Goal: Task Accomplishment & Management: Manage account settings

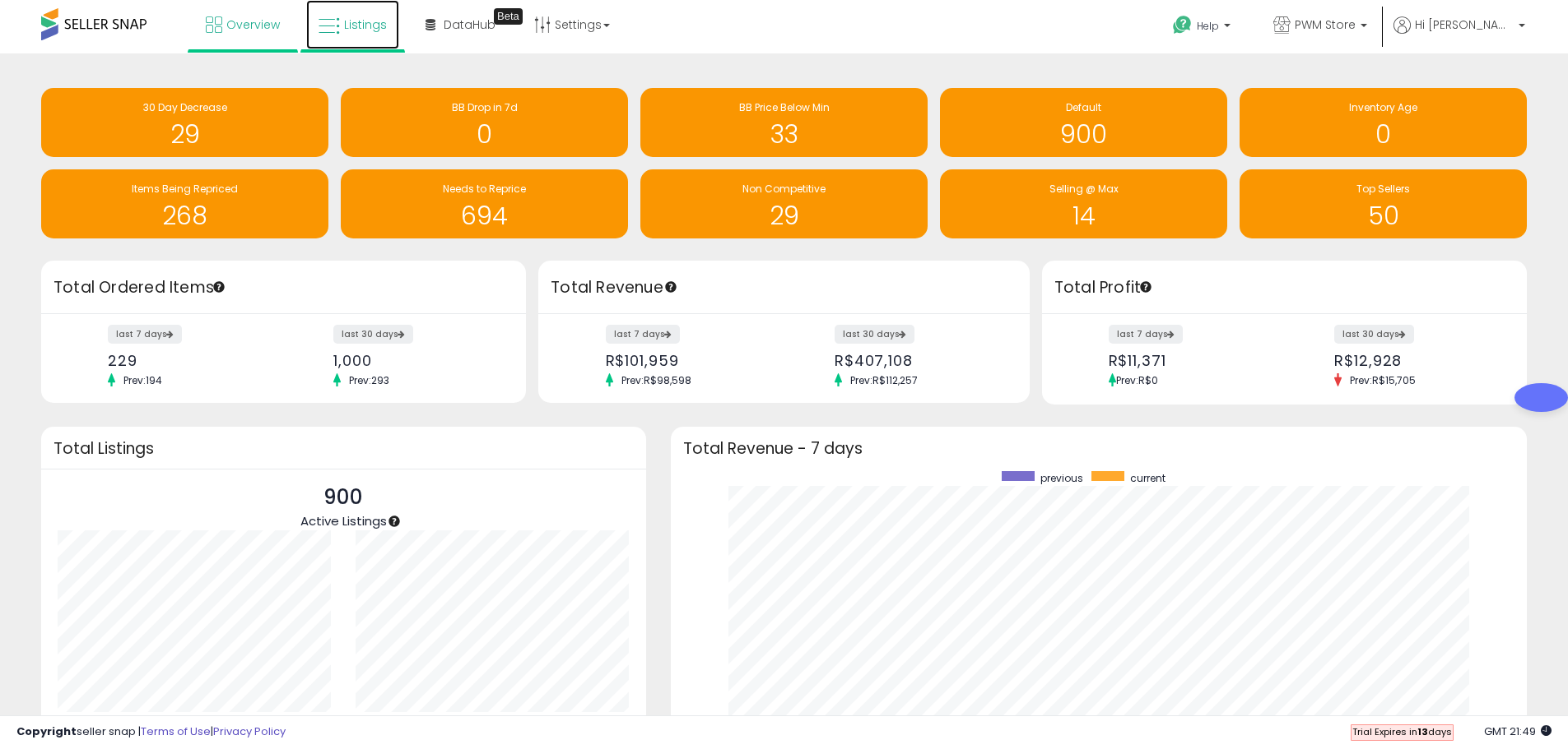
click at [372, 29] on span "Listings" at bounding box center [366, 24] width 43 height 17
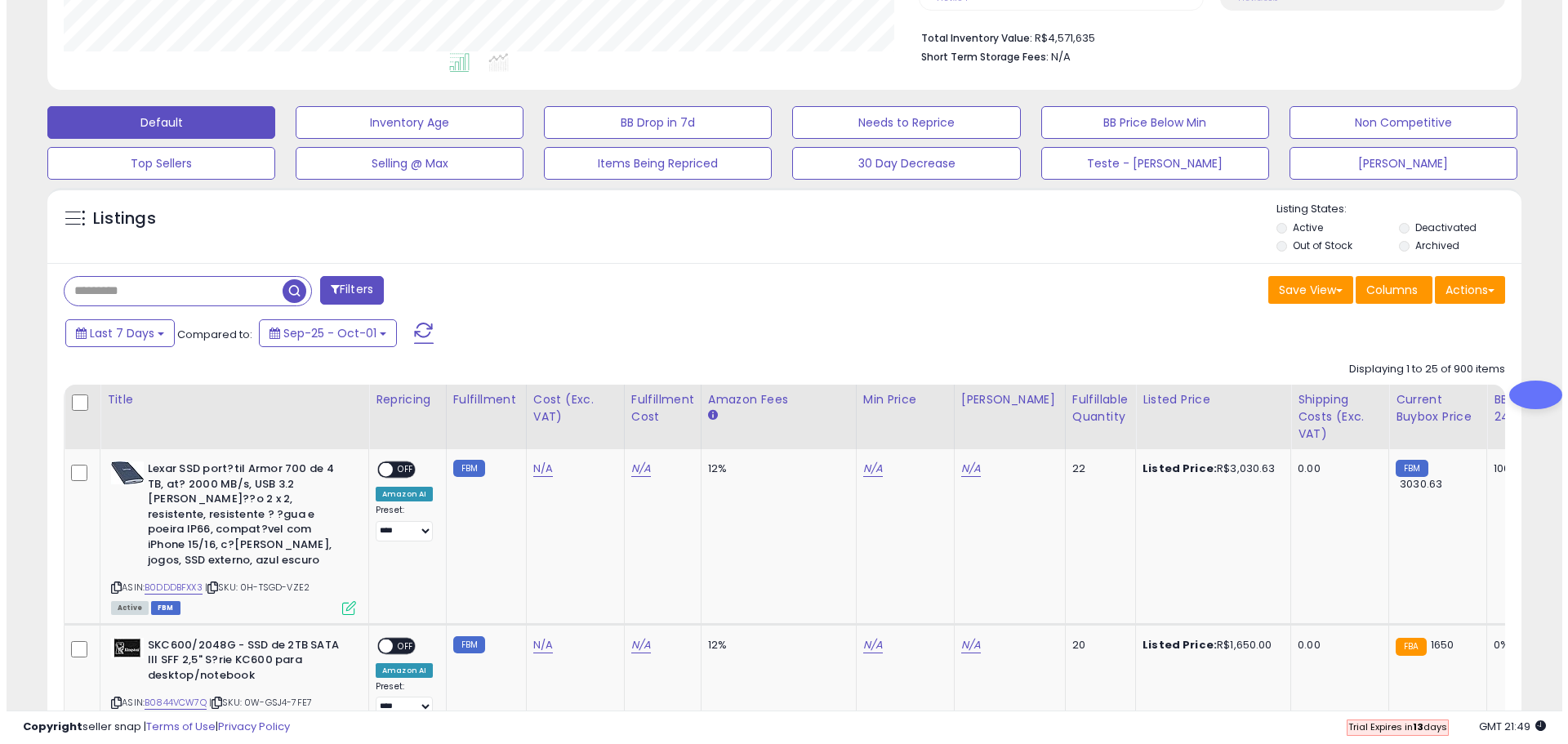
scroll to position [82, 0]
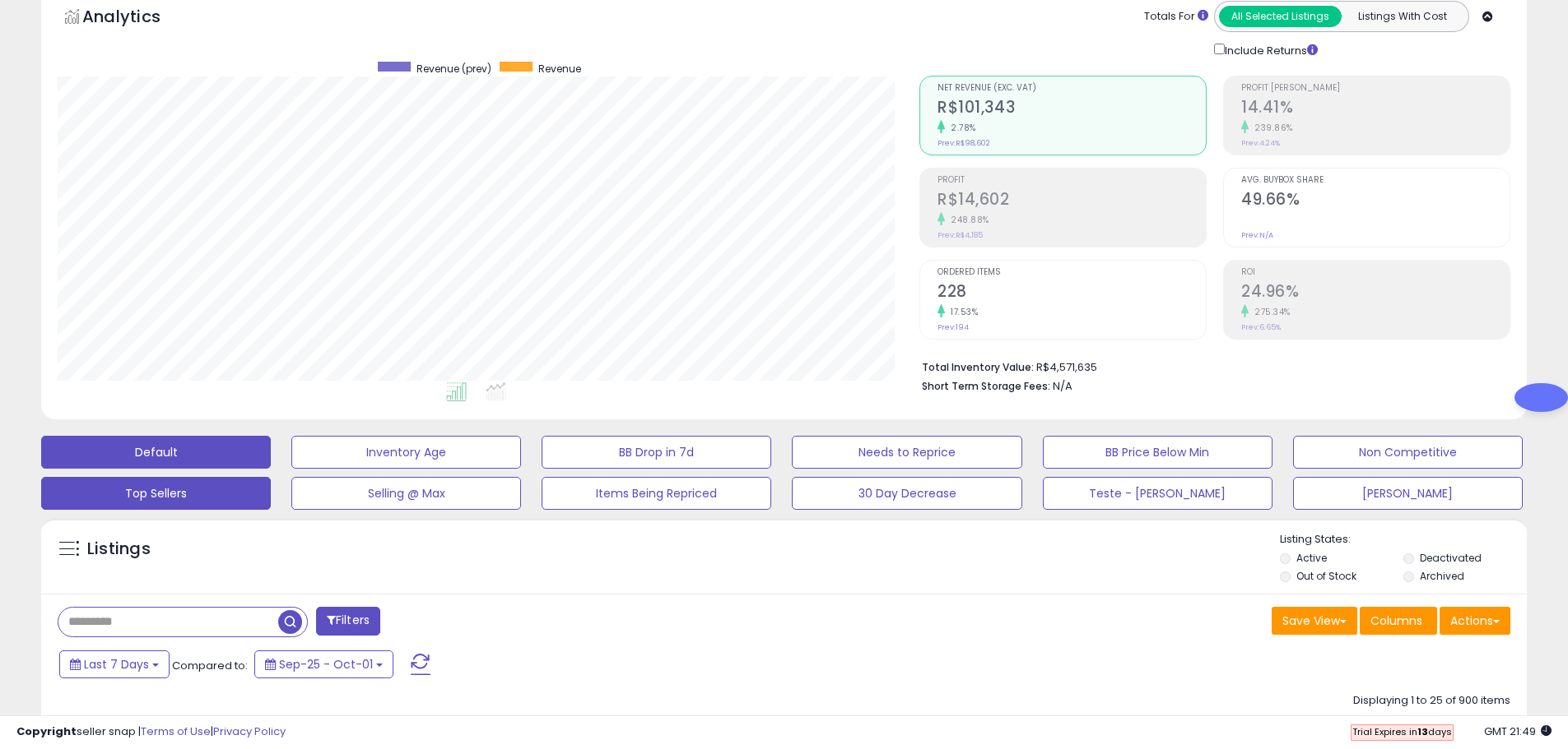
click at [244, 490] on button "Top Sellers" at bounding box center [156, 494] width 230 height 33
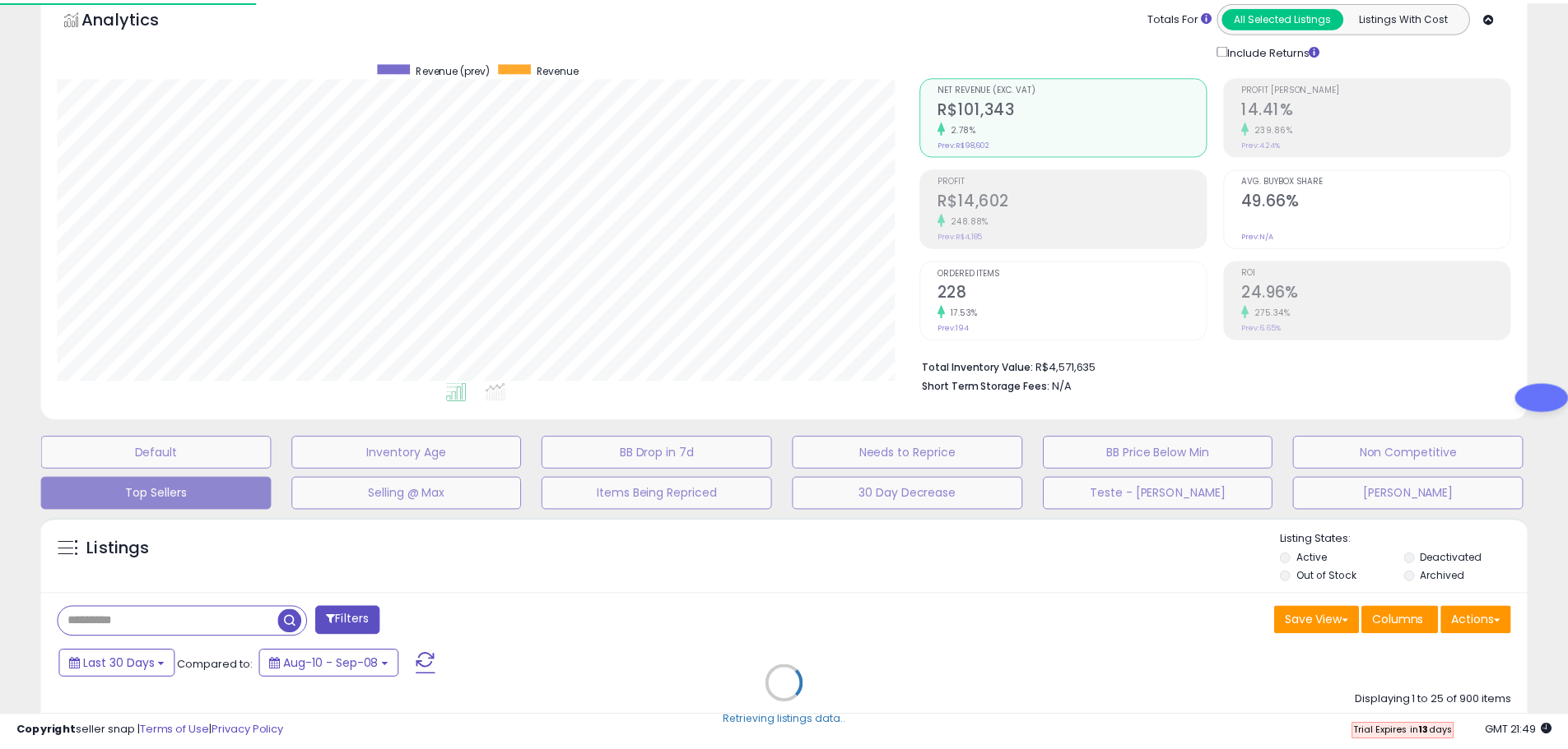
scroll to position [337, 869]
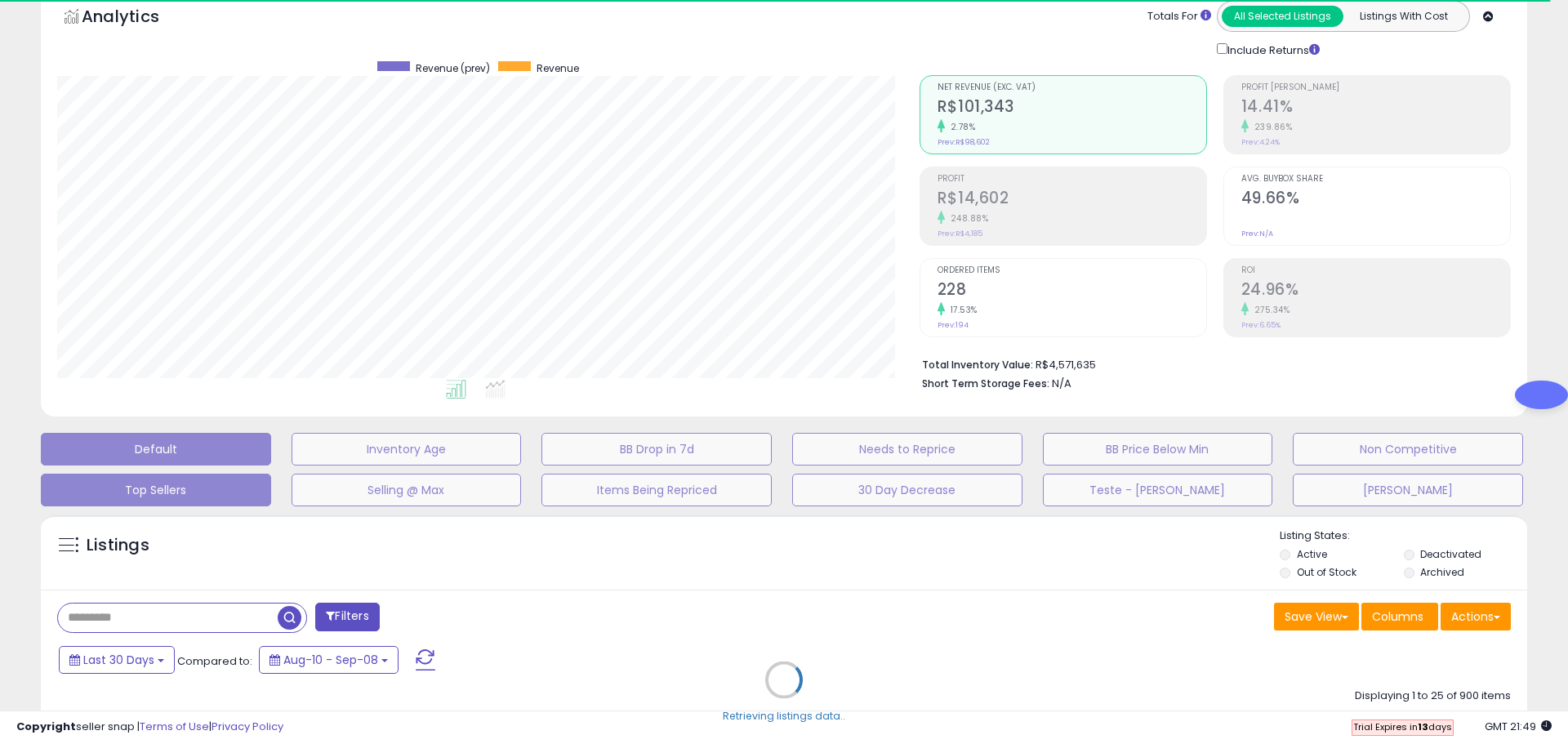
select select "**"
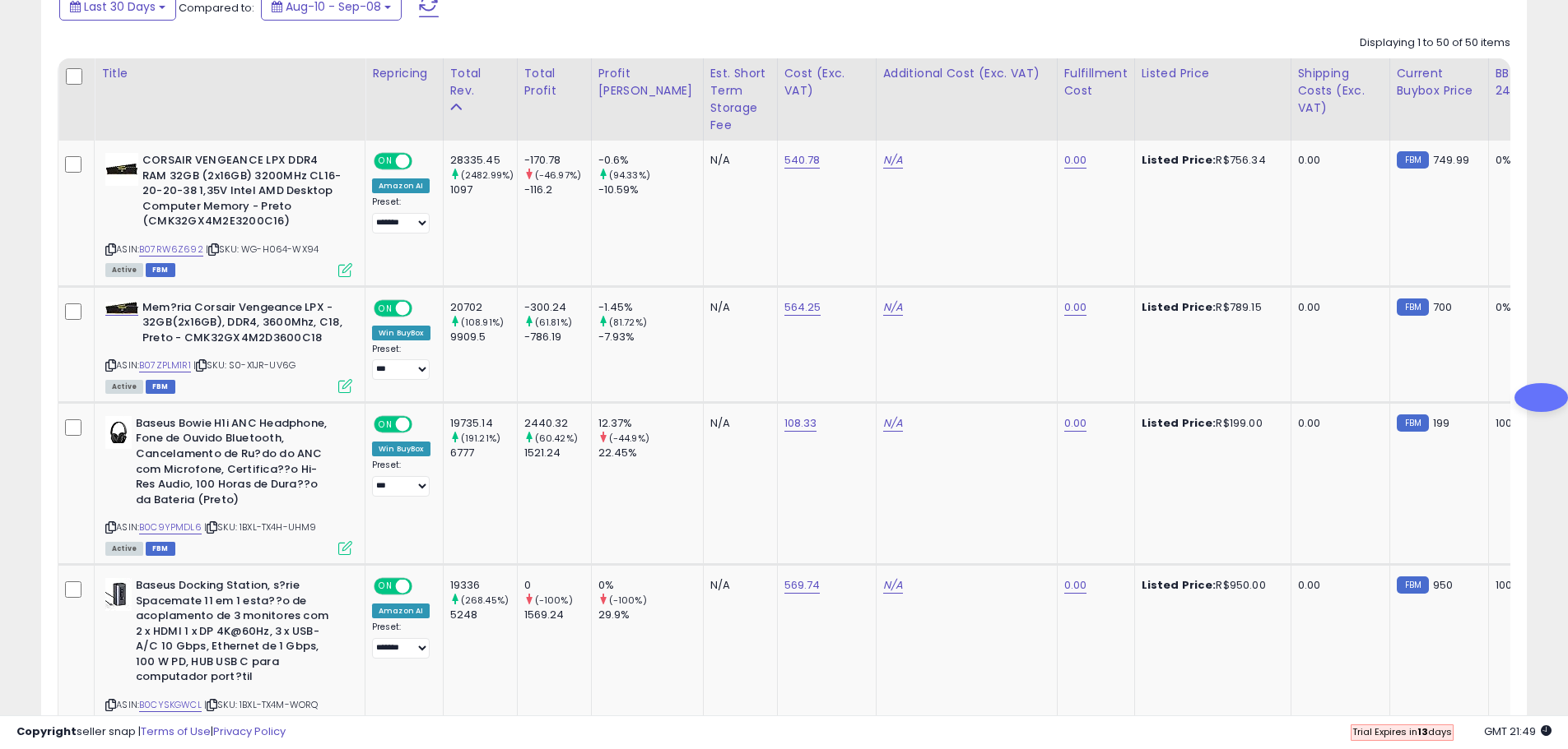
scroll to position [904, 0]
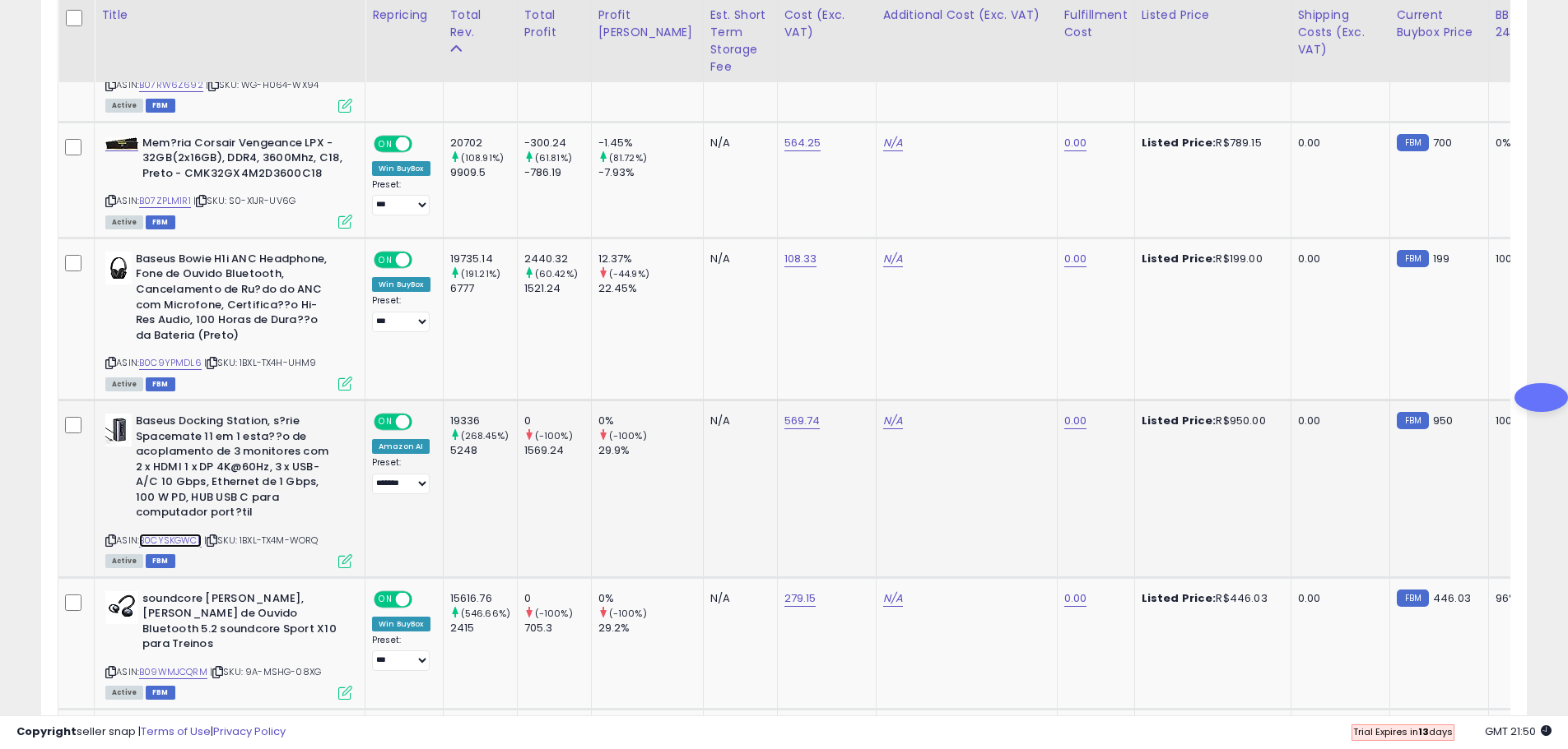
click at [156, 540] on link "B0CYSKGWCL" at bounding box center [170, 541] width 63 height 14
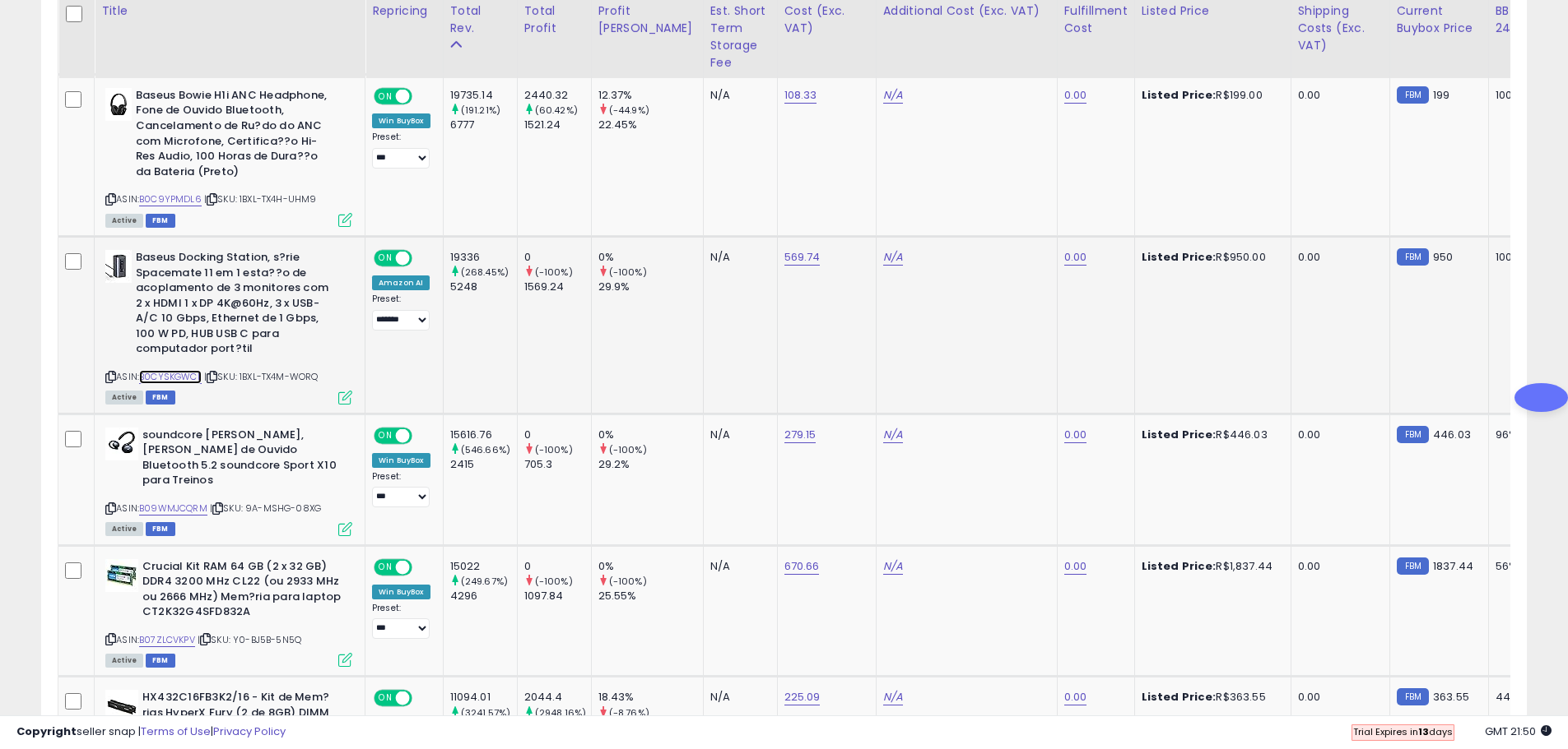
scroll to position [1070, 0]
click at [160, 501] on link "B09WMJCQRM" at bounding box center [173, 507] width 68 height 14
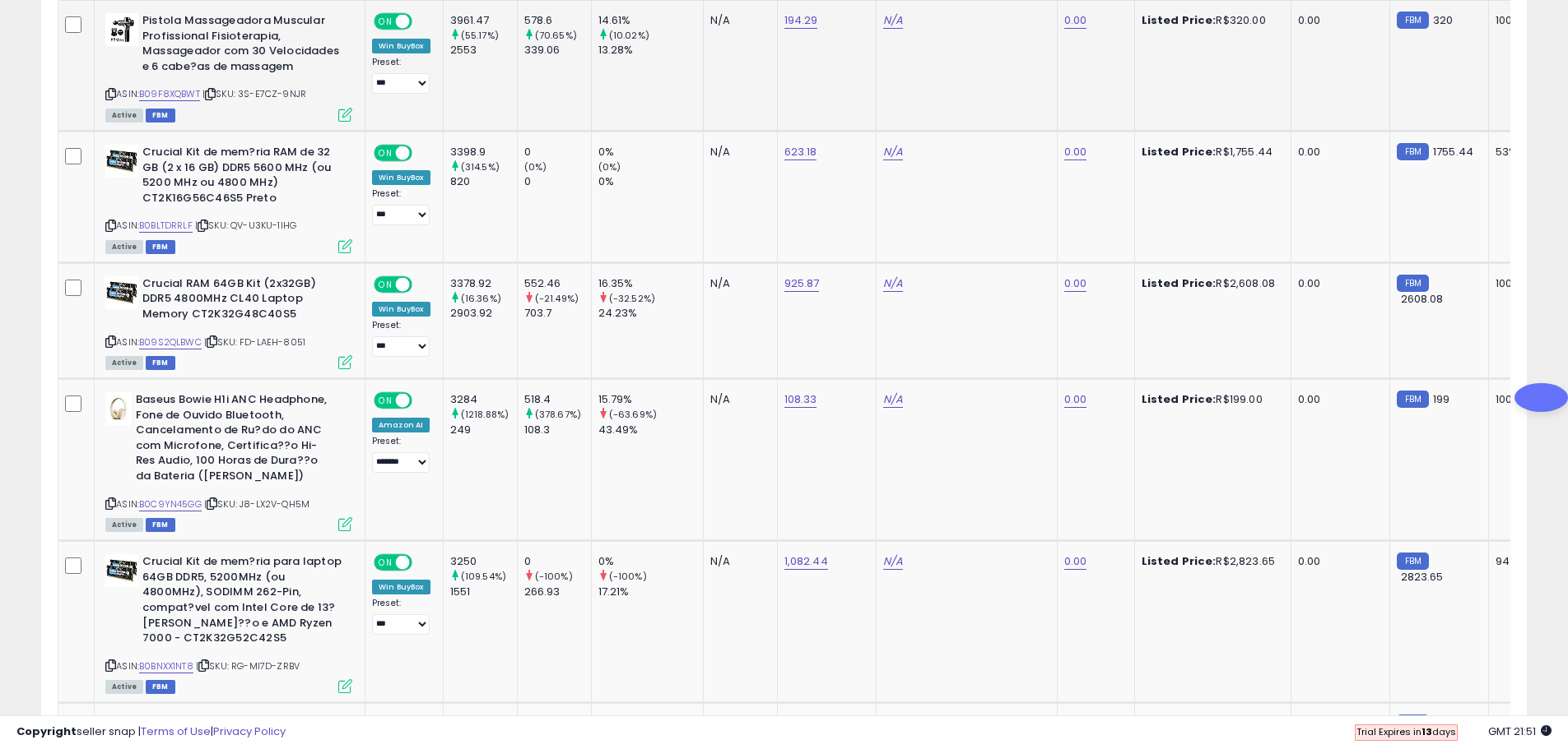
scroll to position [2397, 0]
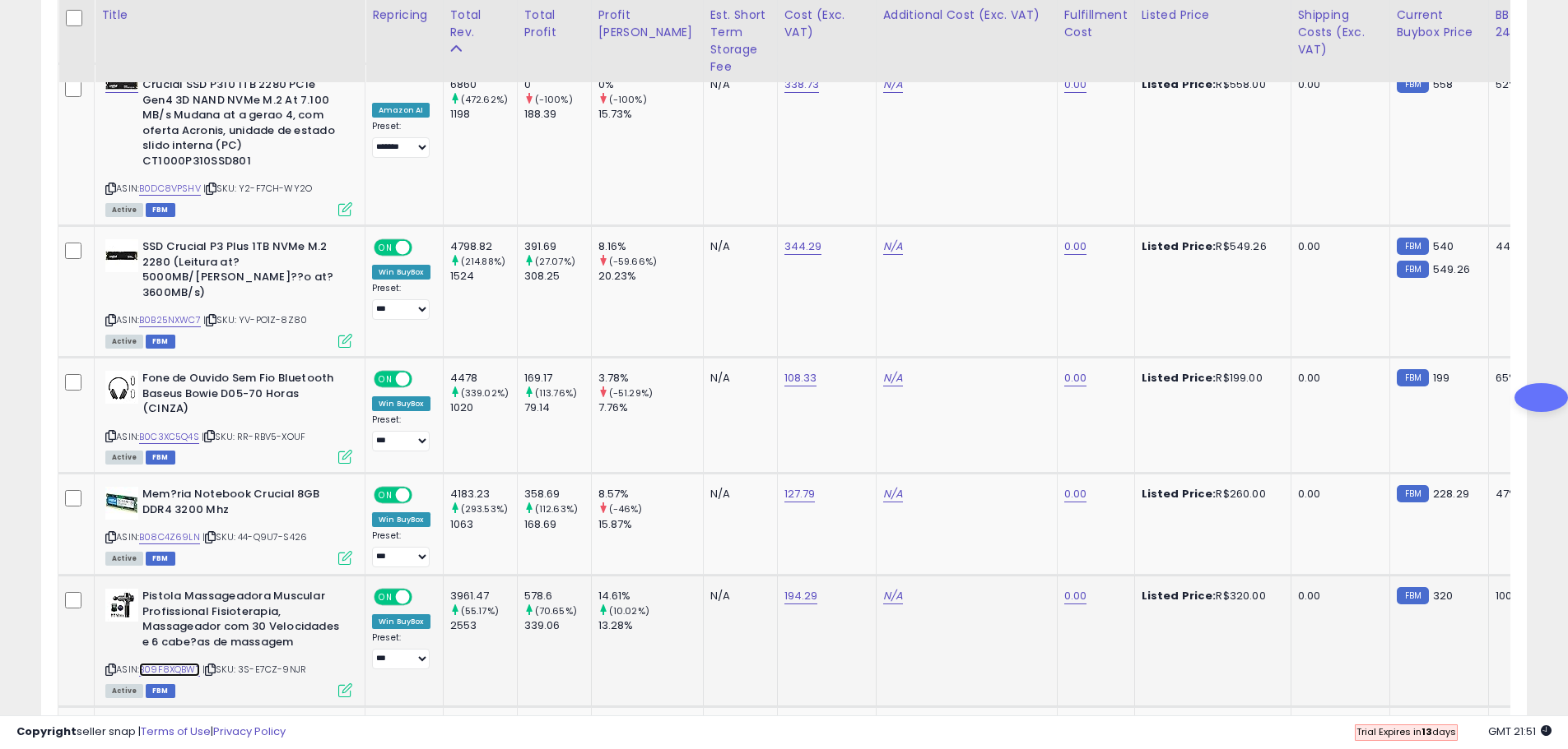
click at [168, 663] on link "B09F8XQBWT" at bounding box center [169, 670] width 61 height 14
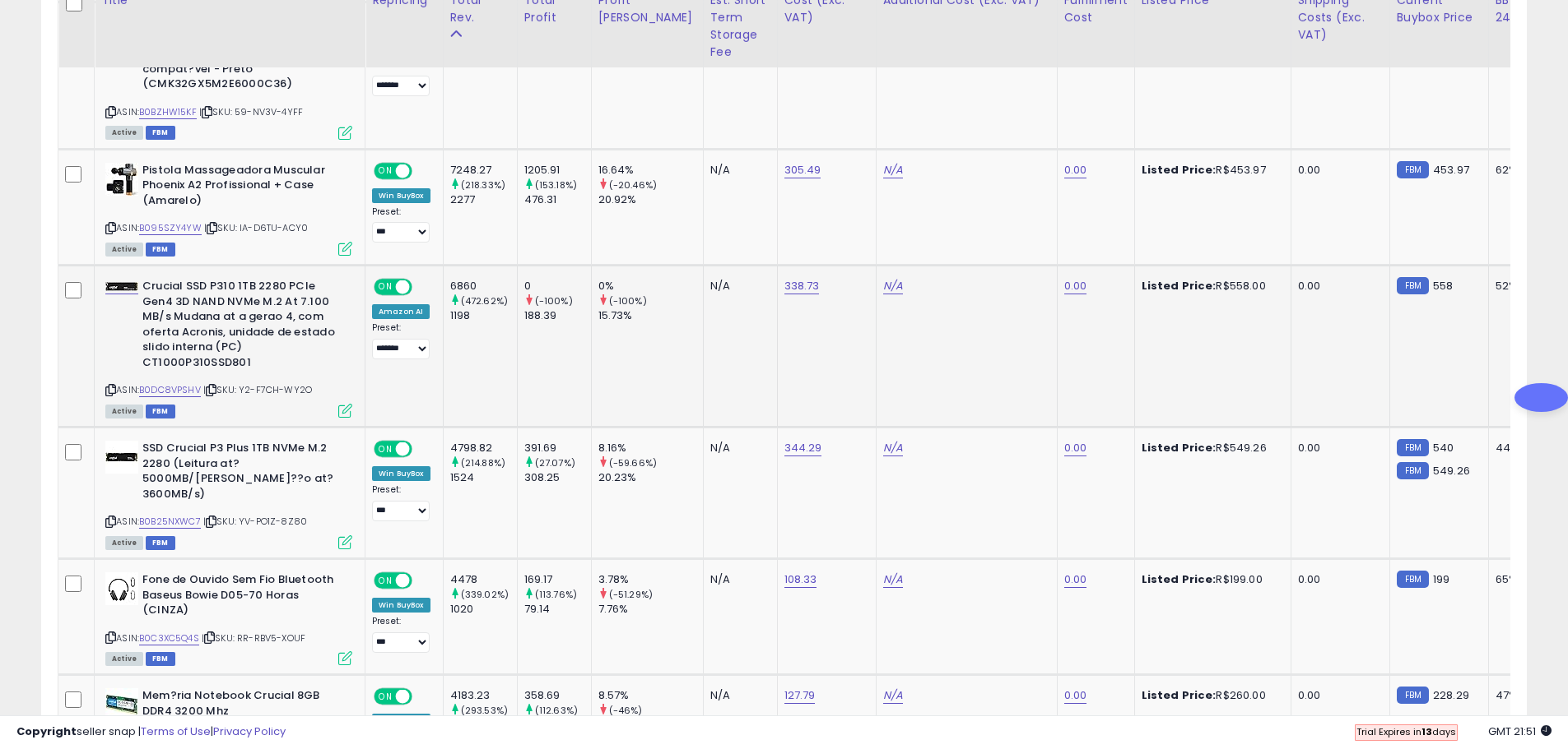
scroll to position [2150, 0]
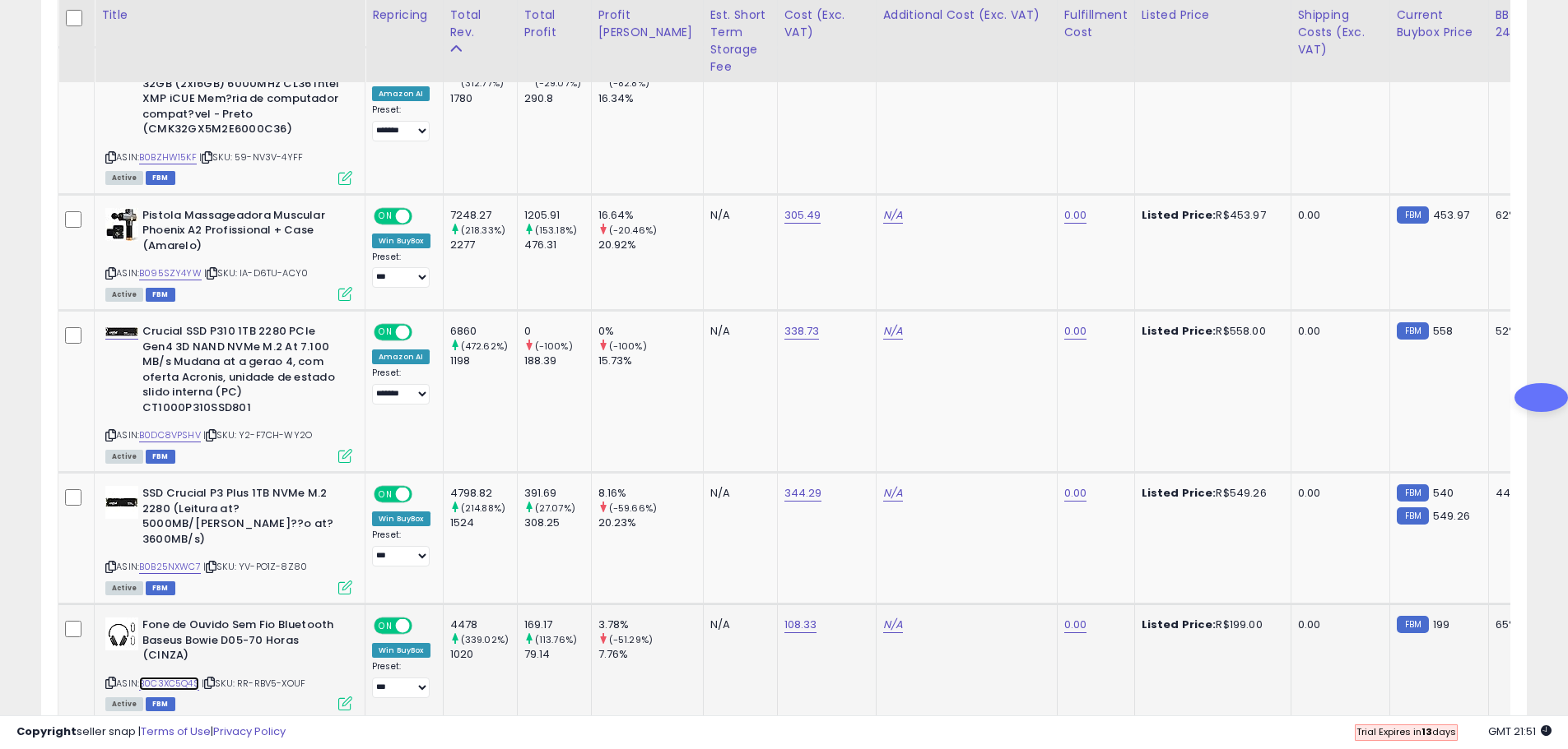
click at [186, 677] on link "B0C3XC5Q4S" at bounding box center [168, 683] width 60 height 14
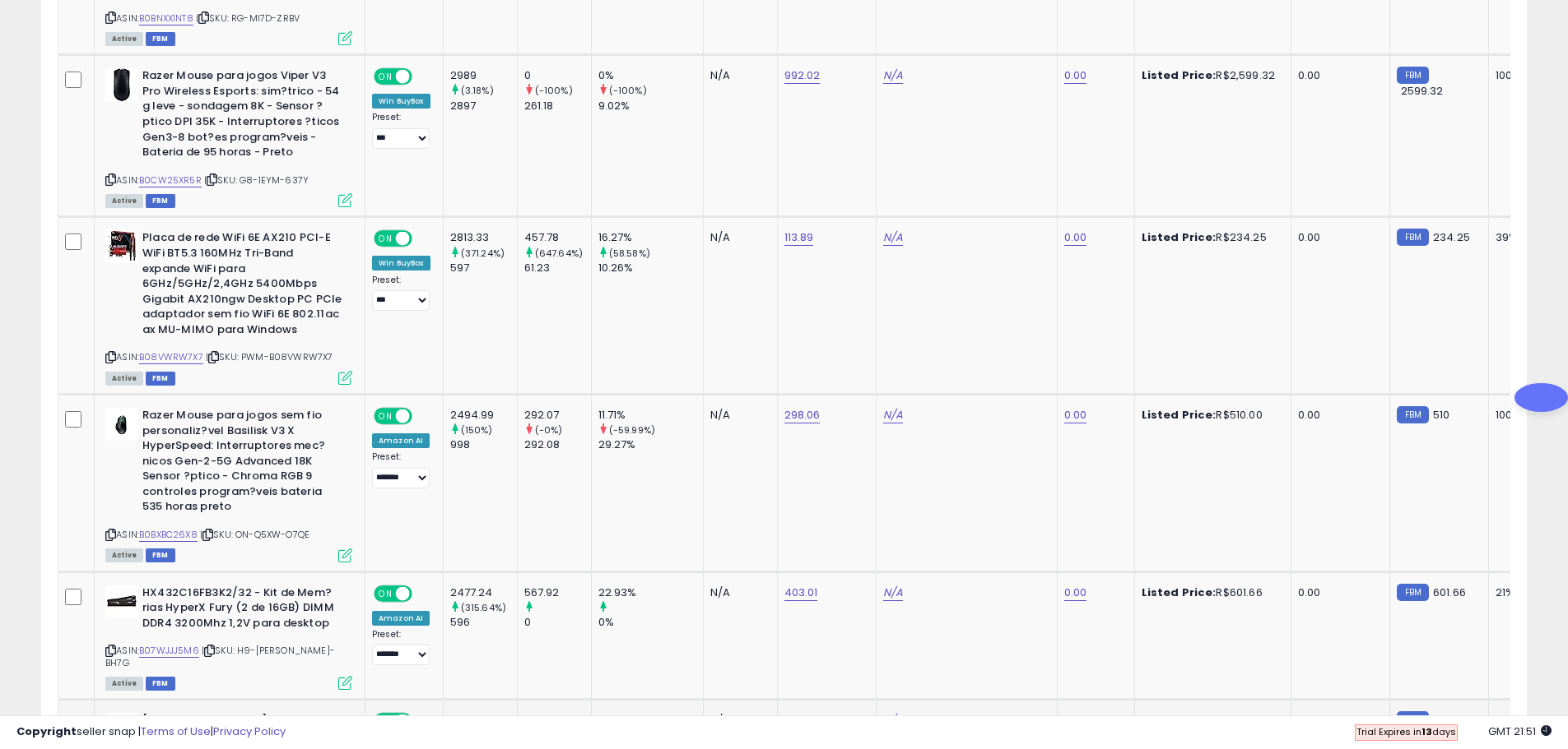
scroll to position [3878, 0]
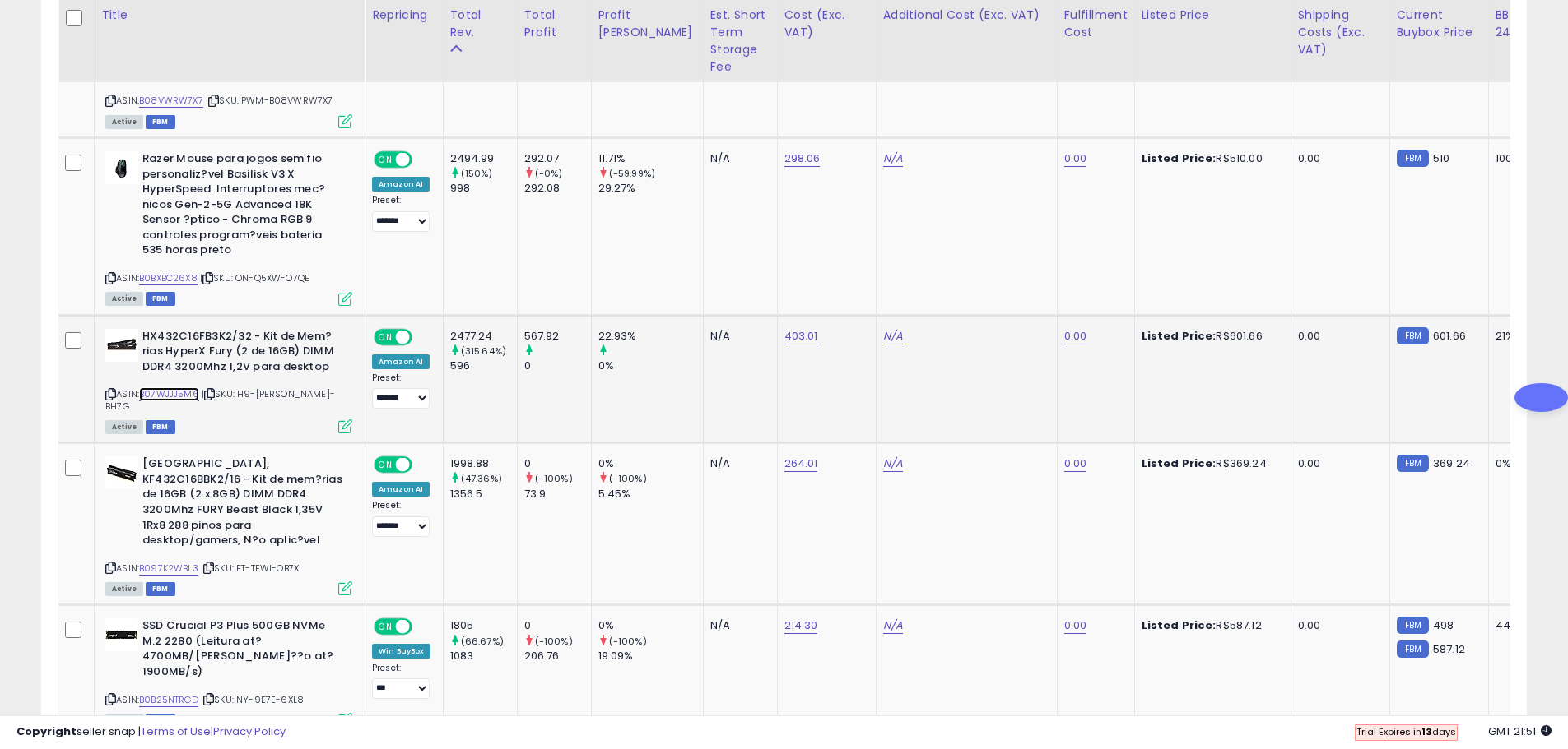
click at [166, 387] on link "B07WJJJ5M6" at bounding box center [168, 394] width 60 height 14
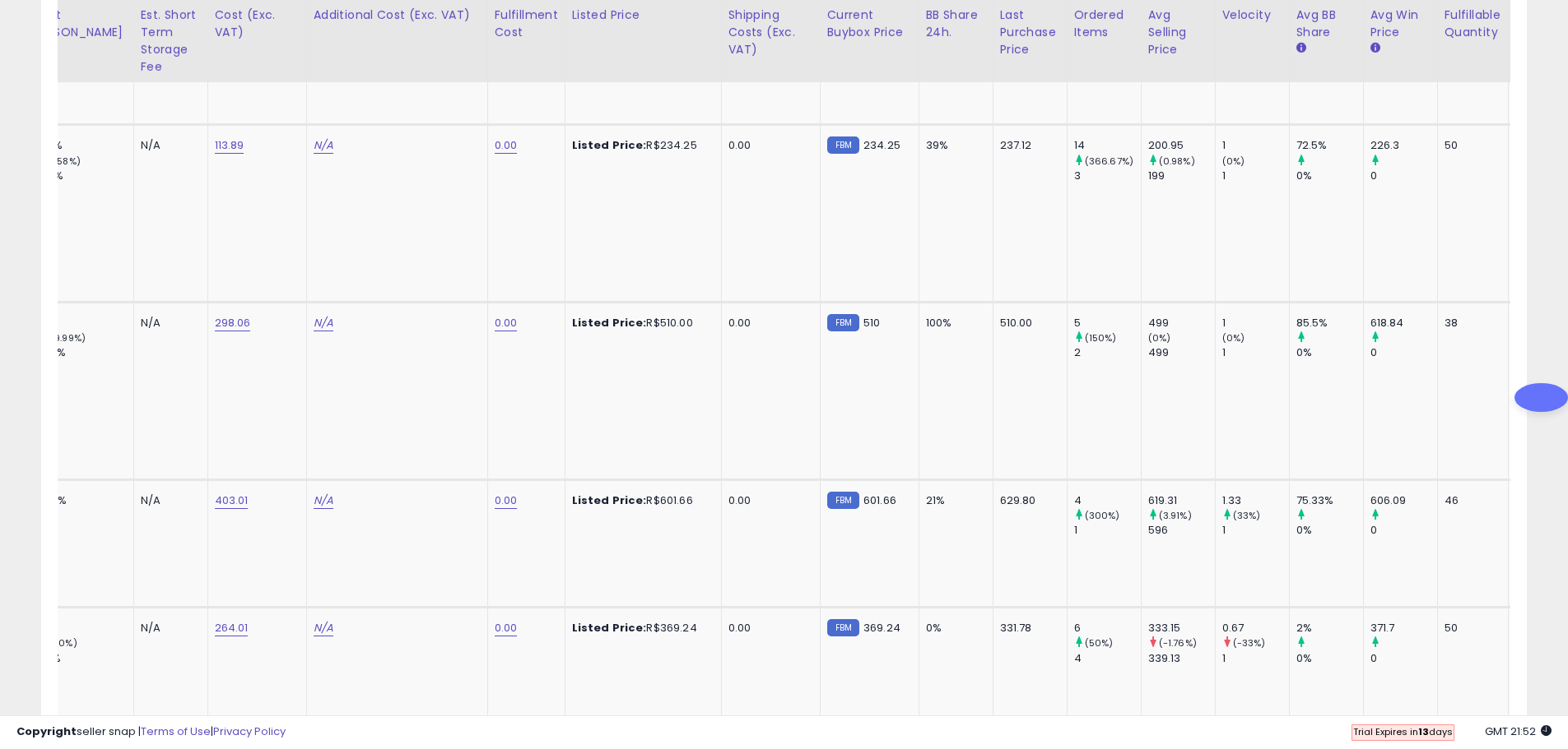
scroll to position [0, 0]
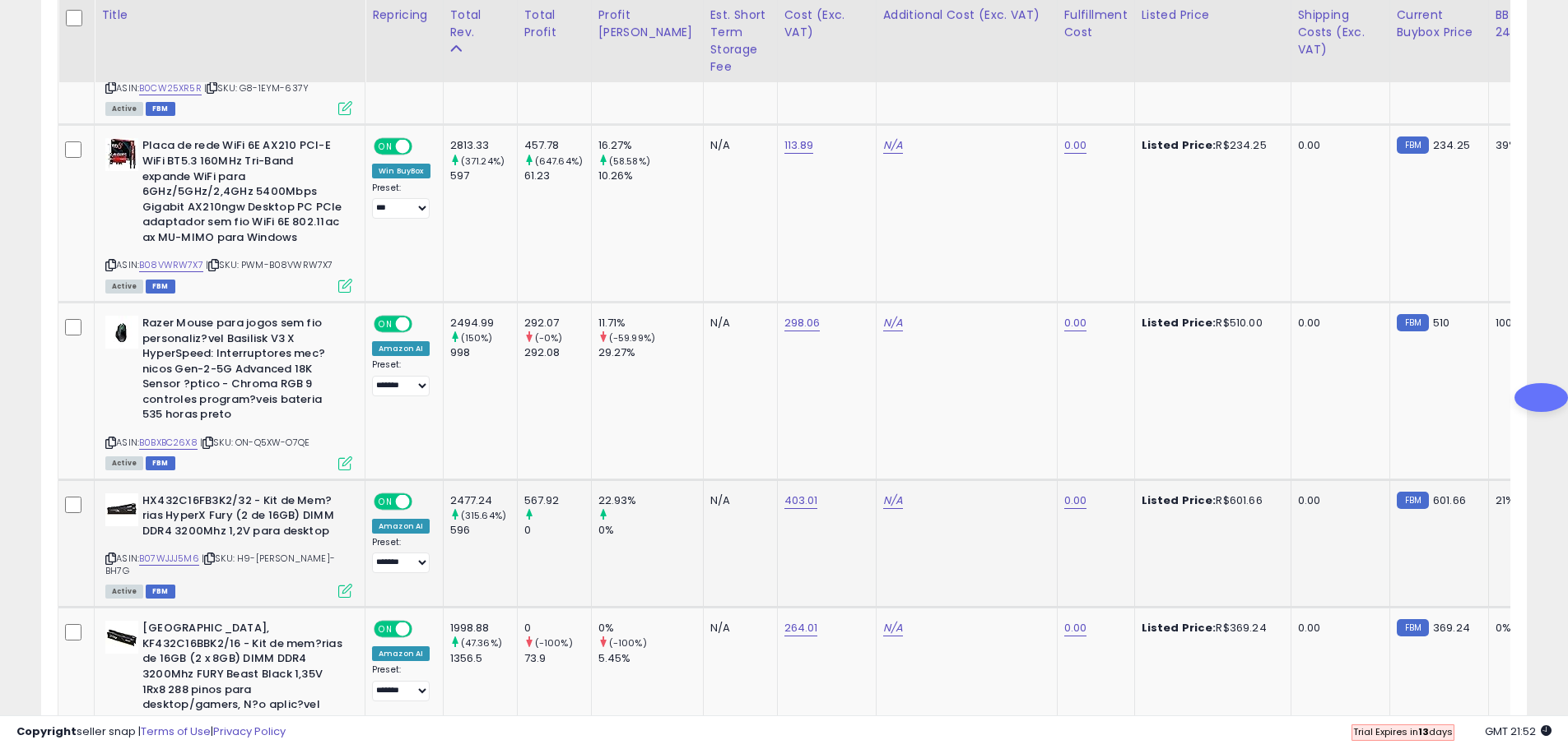
click at [398, 519] on div "Amazon AI" at bounding box center [400, 526] width 58 height 15
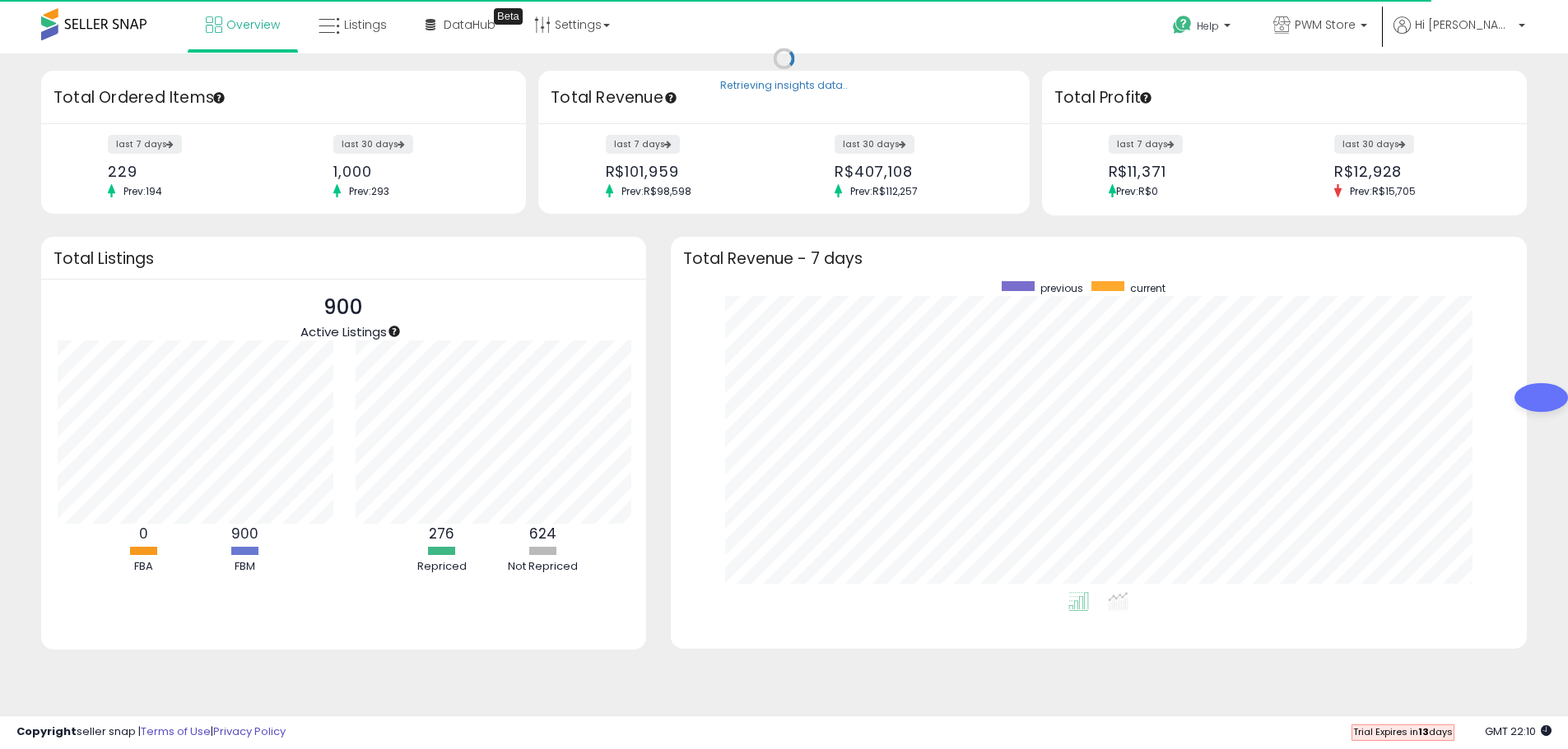
scroll to position [822281, 822071]
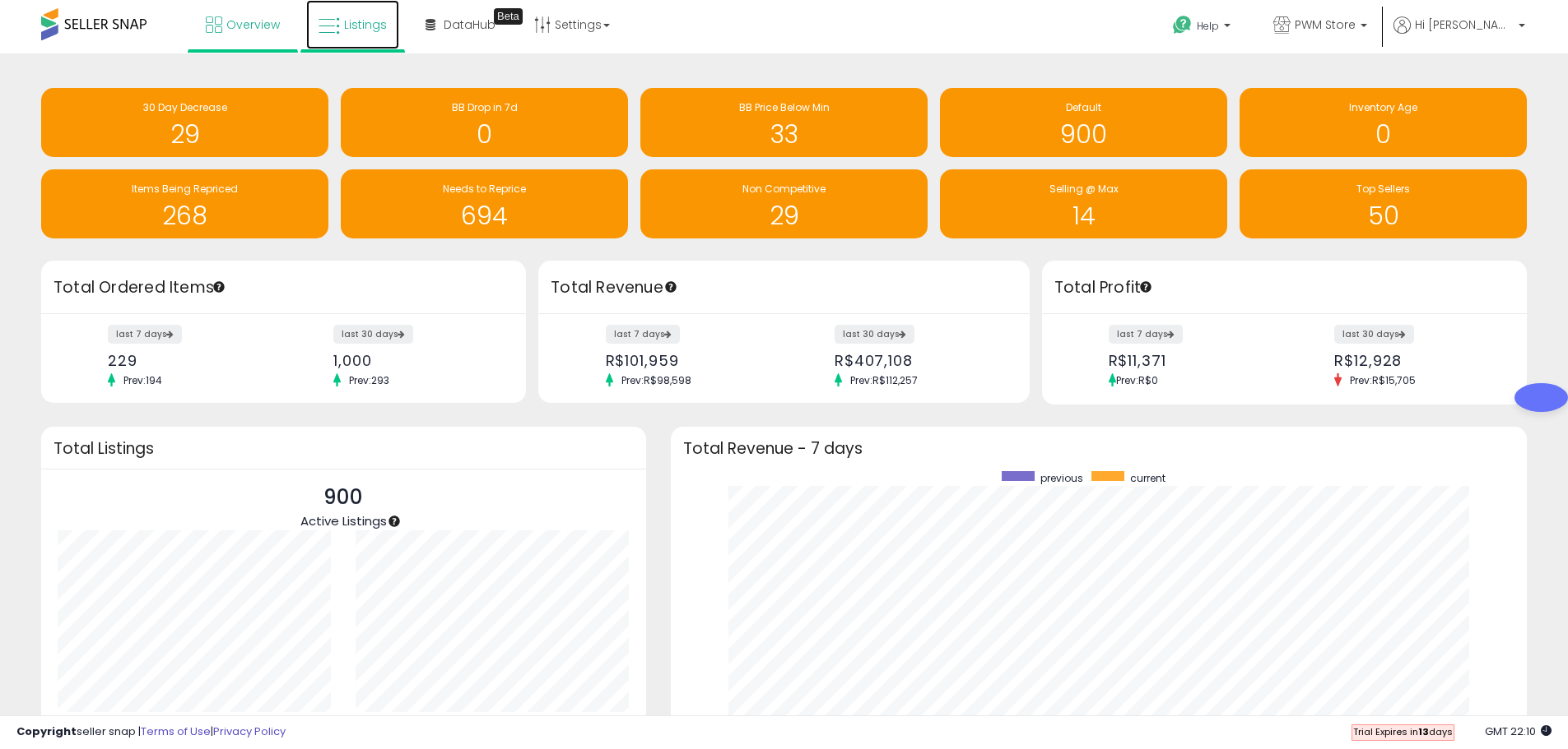
click at [342, 34] on link "Listings" at bounding box center [352, 24] width 93 height 49
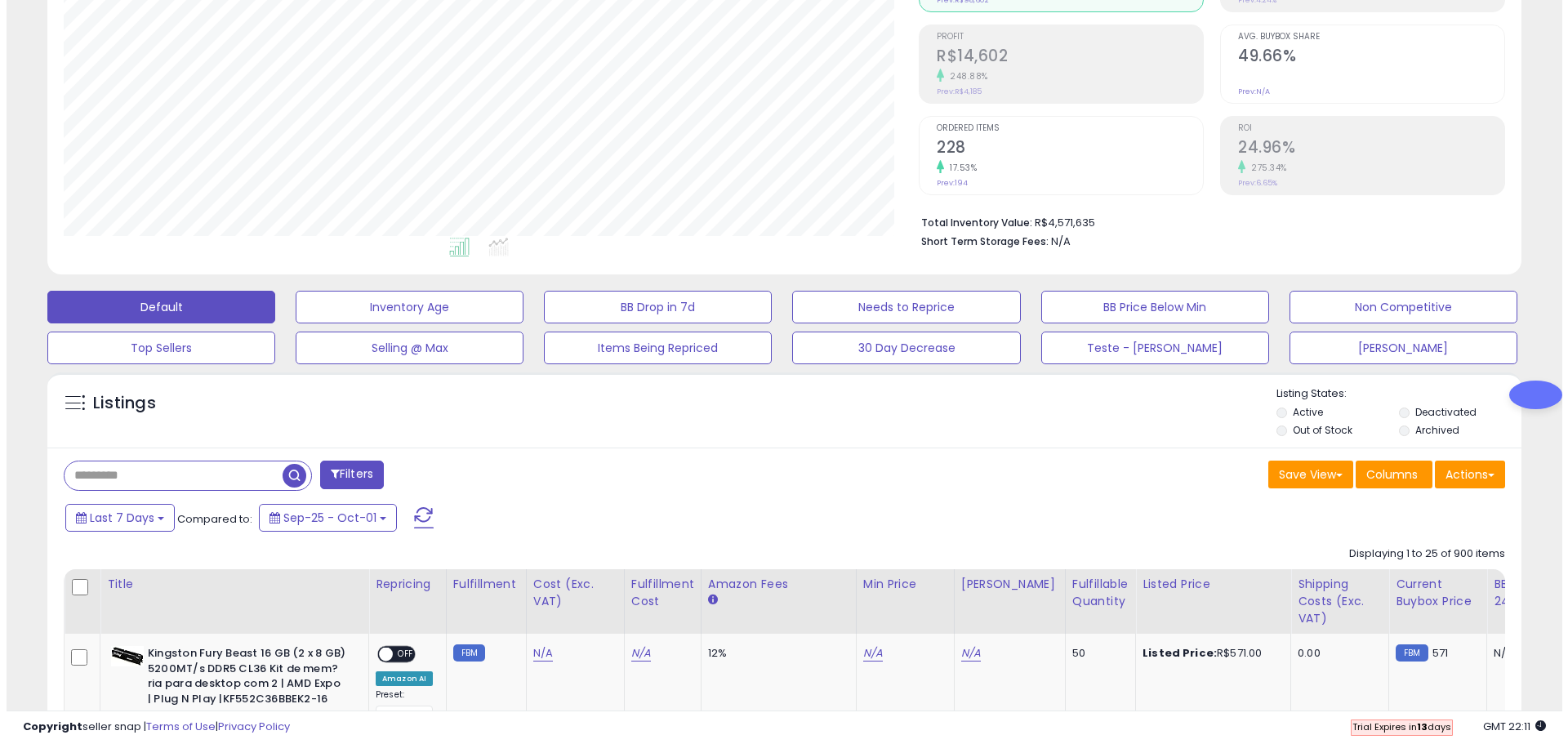
scroll to position [245, 0]
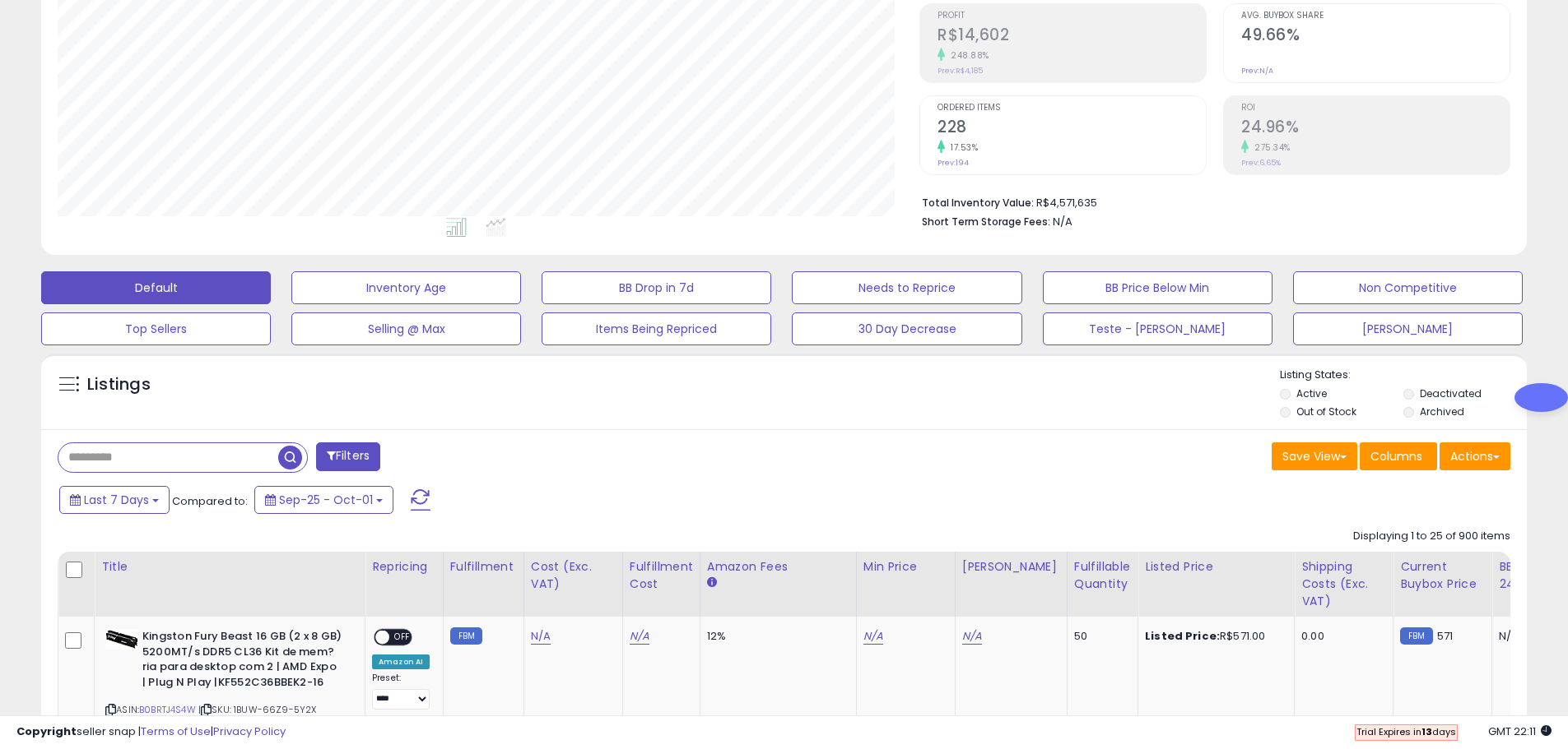
click at [229, 462] on input "text" at bounding box center [168, 457] width 220 height 28
paste input "**********"
type input "**********"
click at [502, 460] on button "Filters" at bounding box center [491, 457] width 65 height 28
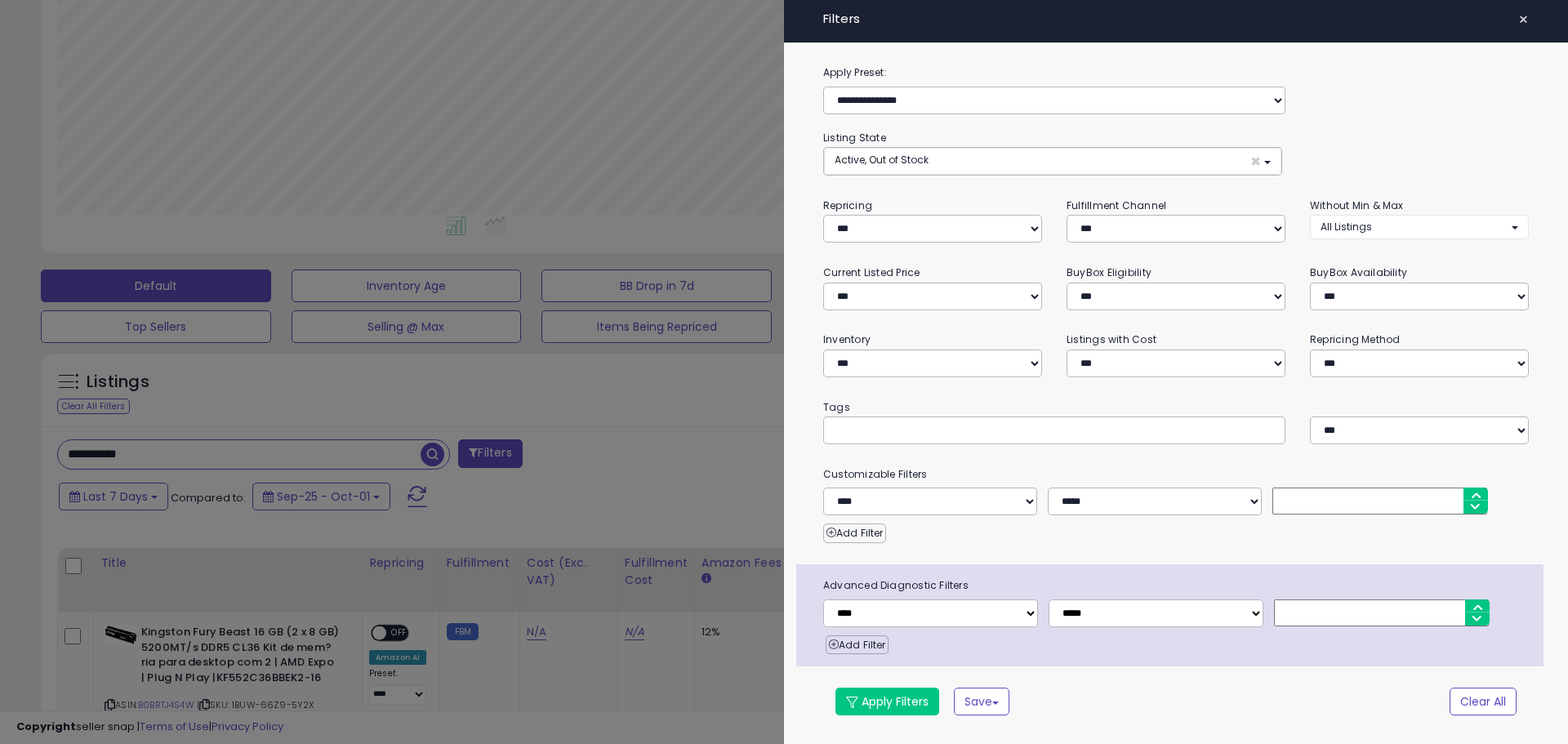
click at [1524, 21] on span "×" at bounding box center [1523, 19] width 11 height 23
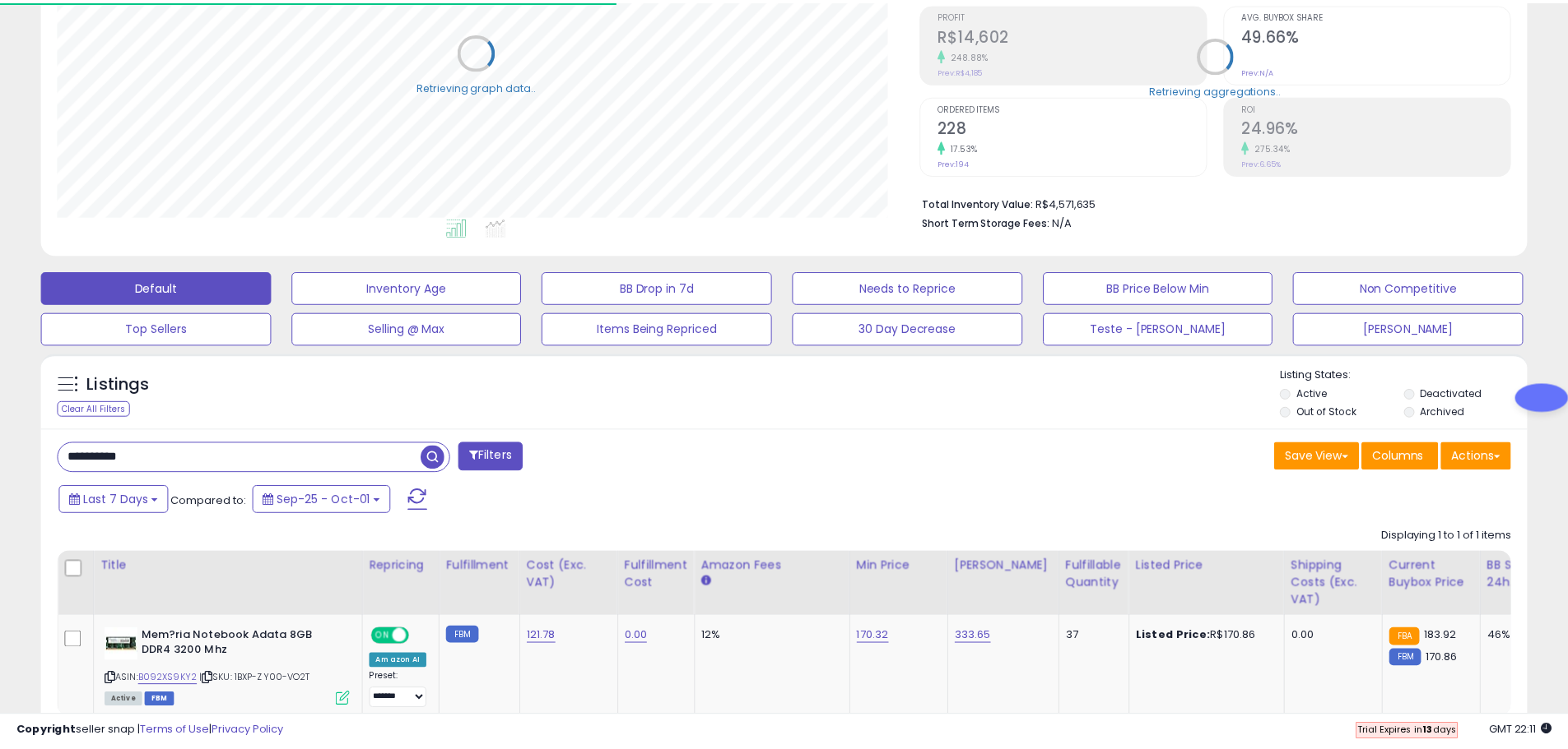
scroll to position [337, 862]
click at [436, 457] on span "button" at bounding box center [432, 458] width 23 height 23
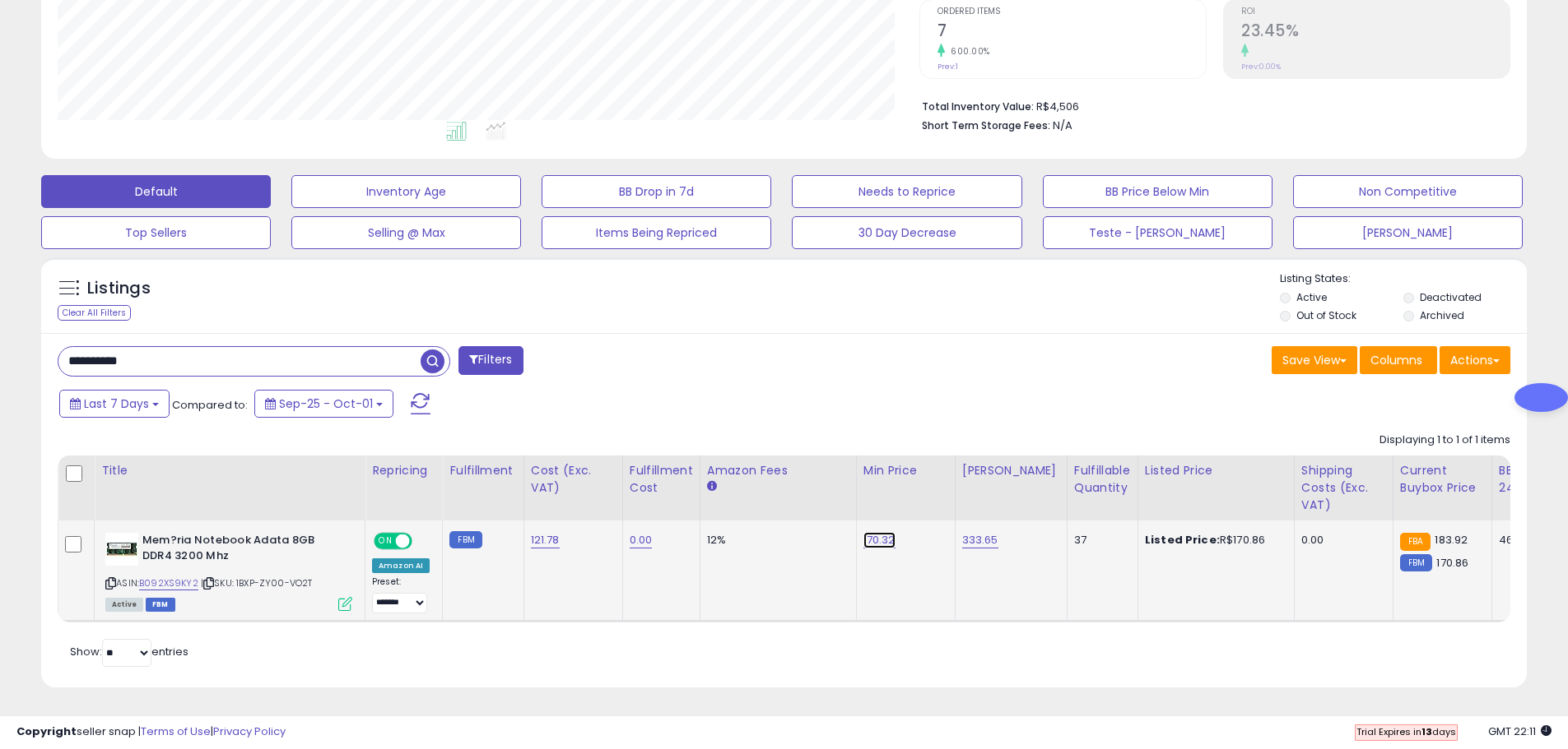
click at [876, 532] on link "170.32" at bounding box center [878, 540] width 32 height 17
drag, startPoint x: 822, startPoint y: 488, endPoint x: 692, endPoint y: 481, distance: 130.2
click at [692, 481] on table "Title Repricing" at bounding box center [1294, 539] width 2473 height 167
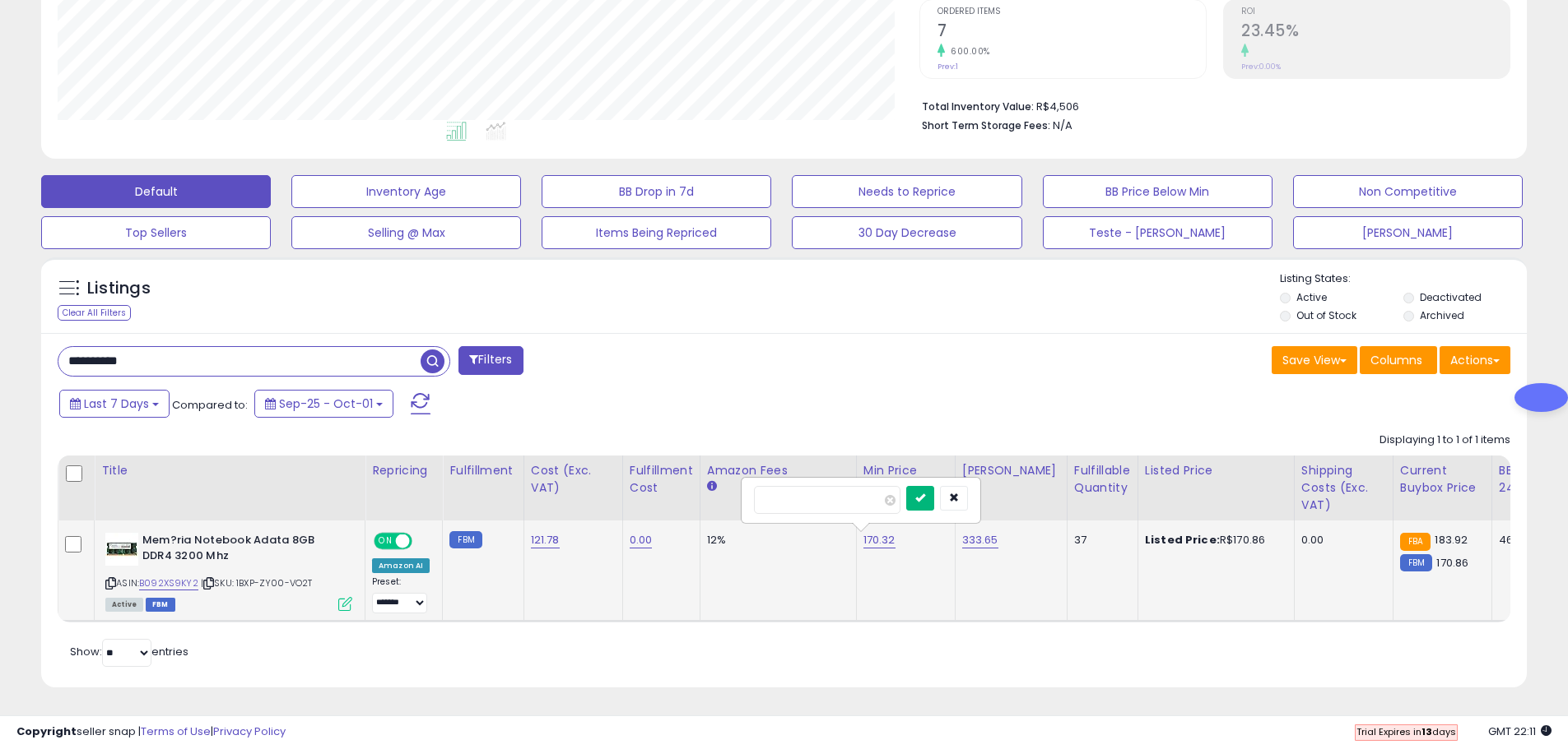
type input "******"
click at [925, 493] on icon "submit" at bounding box center [919, 498] width 10 height 10
click at [540, 532] on link "121.78" at bounding box center [545, 540] width 28 height 17
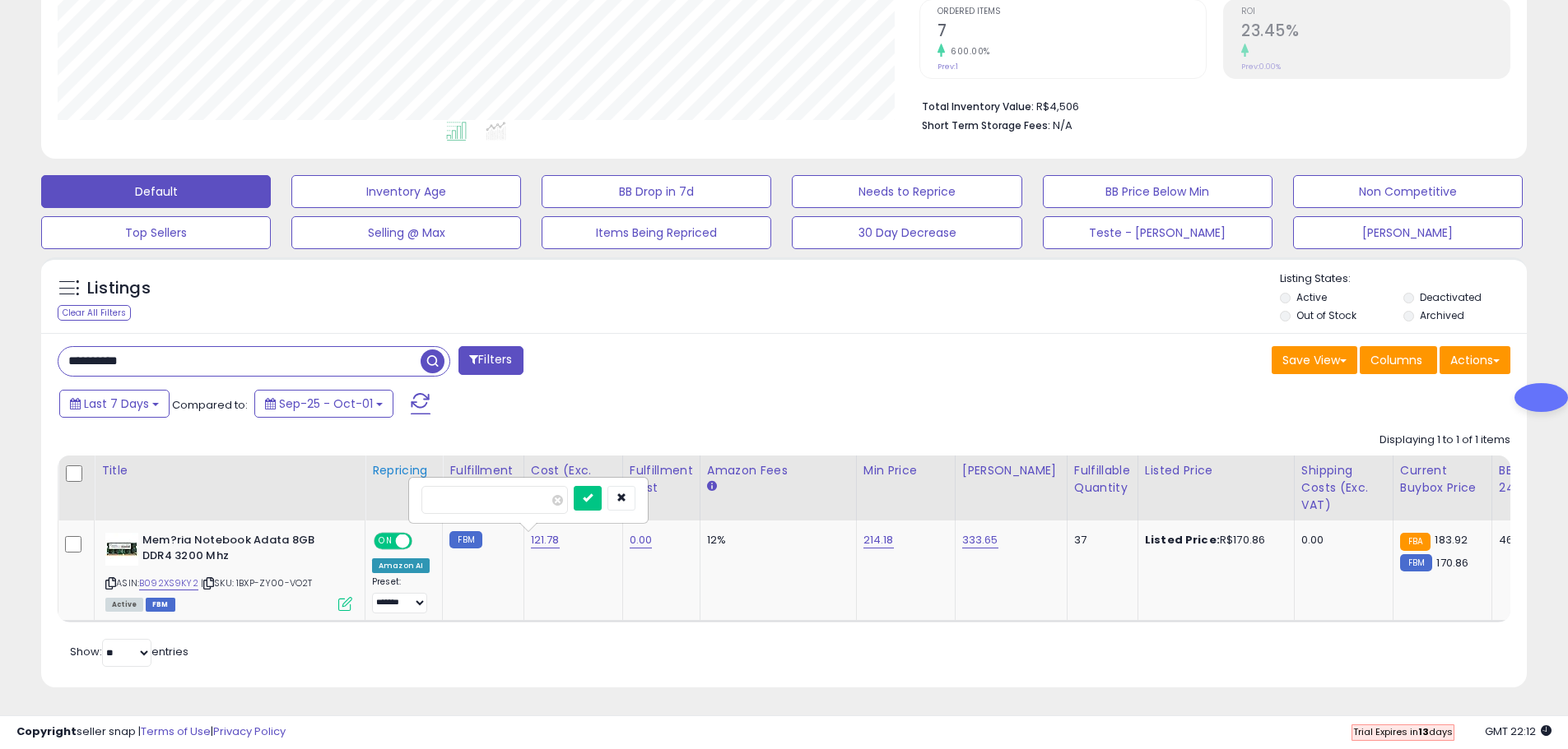
drag, startPoint x: 479, startPoint y: 490, endPoint x: 372, endPoint y: 482, distance: 107.3
click at [372, 482] on table "Title Repricing" at bounding box center [1294, 539] width 2473 height 167
type input "******"
click button "submit" at bounding box center [587, 498] width 28 height 24
click at [153, 577] on link "B092XS9KY2" at bounding box center [168, 584] width 60 height 14
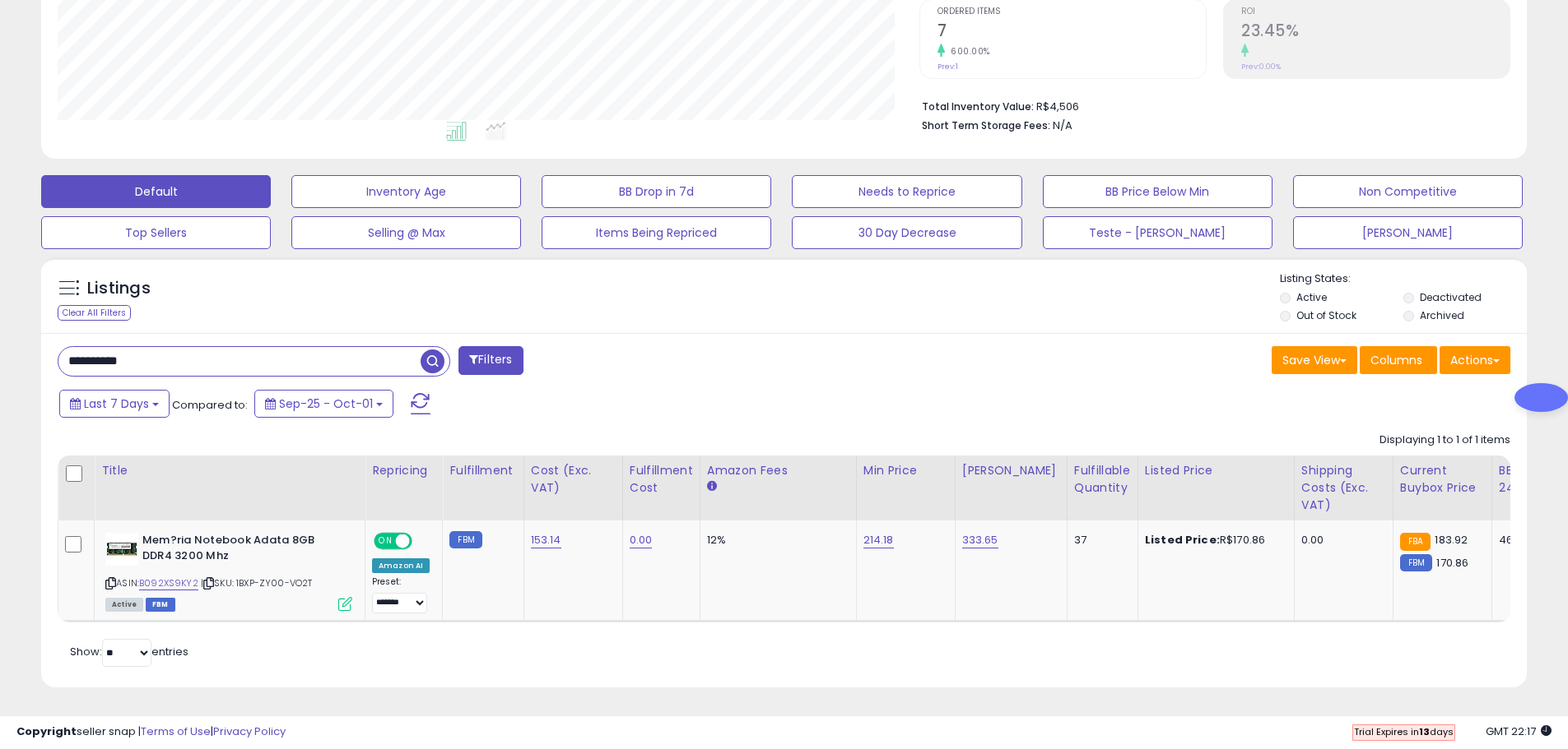
click at [761, 398] on div "Last 7 Days Compared to: Sep-25 - Oct-01" at bounding box center [600, 406] width 1090 height 37
click at [773, 575] on td "12%" at bounding box center [778, 571] width 157 height 101
click at [773, 387] on div "Last 7 Days Compared to: Sep-25 - Oct-01" at bounding box center [600, 406] width 1090 height 37
click at [790, 387] on div "Last 7 Days Compared to: Sep-25 - Oct-01" at bounding box center [600, 406] width 1090 height 37
click at [419, 393] on span at bounding box center [421, 404] width 20 height 22
